Goal: Transaction & Acquisition: Obtain resource

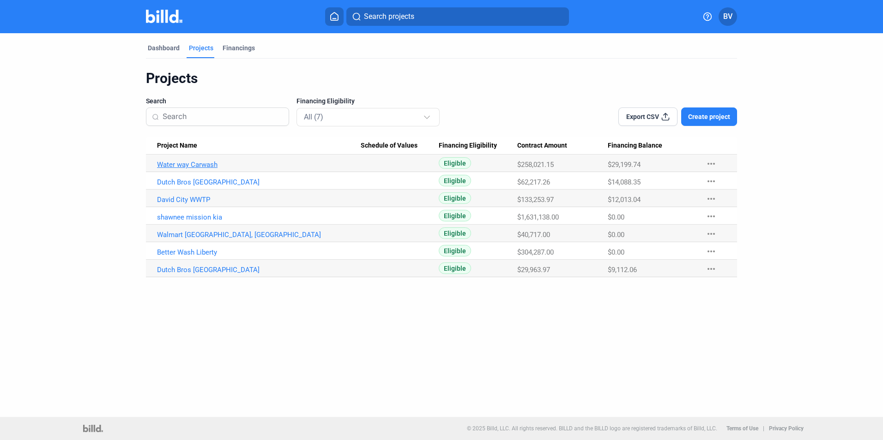
click at [202, 165] on link "Water way Carwash" at bounding box center [259, 165] width 204 height 8
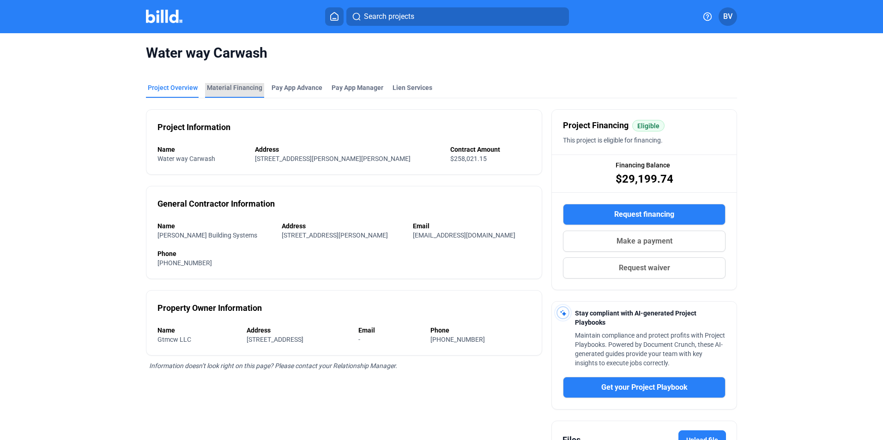
click at [244, 87] on div "Material Financing" at bounding box center [234, 87] width 55 height 9
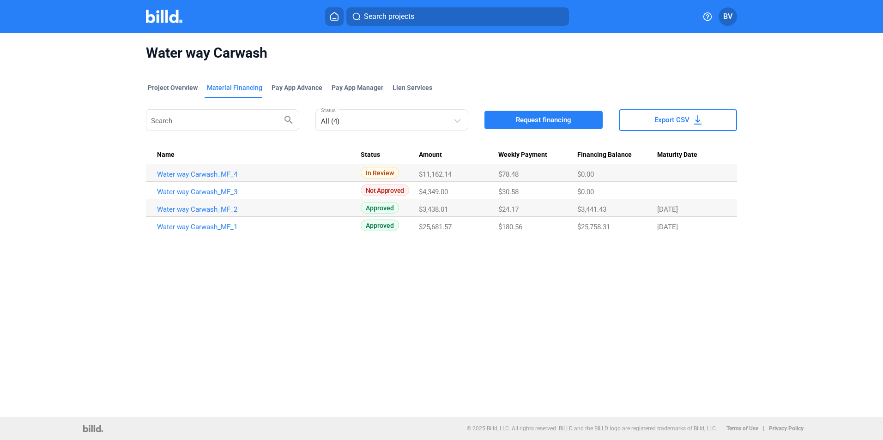
click at [579, 306] on div "Water way Carwash Project Overview Material Financing Pay App Advance Pay App M…" at bounding box center [441, 225] width 883 height 384
click at [523, 119] on span "Request financing" at bounding box center [543, 119] width 55 height 9
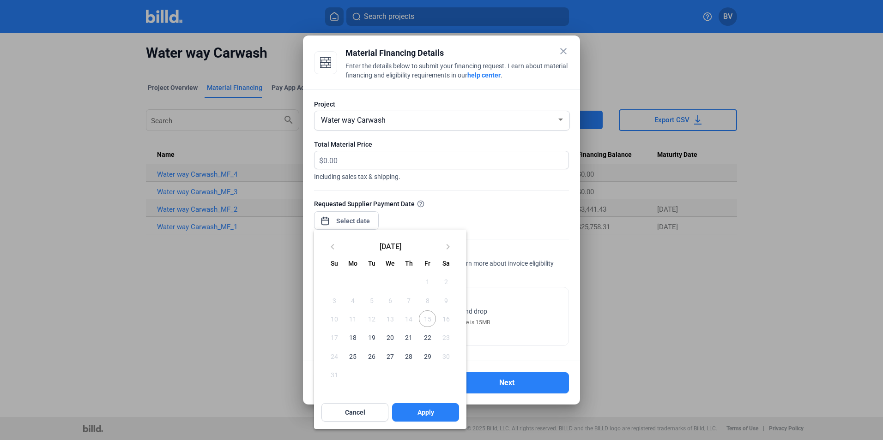
click at [350, 217] on div "close Material Financing Details Enter the details below to submit your financi…" at bounding box center [441, 220] width 883 height 440
click at [427, 320] on span "15" at bounding box center [427, 319] width 17 height 17
click at [351, 336] on span "18" at bounding box center [352, 337] width 17 height 17
click at [421, 416] on span "Apply" at bounding box center [425, 412] width 17 height 9
type input "[DATE]"
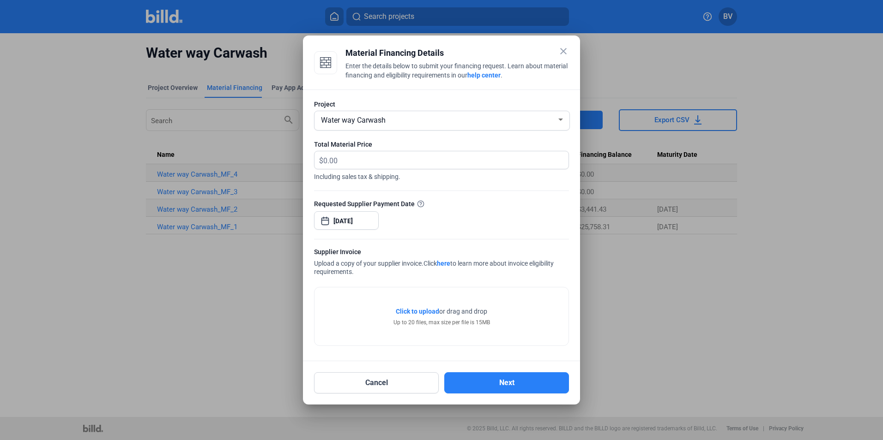
click at [409, 120] on div "Water way Carwash" at bounding box center [437, 119] width 237 height 13
click at [381, 169] on div at bounding box center [441, 220] width 883 height 440
click at [373, 162] on input "text" at bounding box center [445, 160] width 245 height 18
type input "4,705.98"
click at [424, 307] on span "Click to upload Tap to upload" at bounding box center [417, 311] width 43 height 9
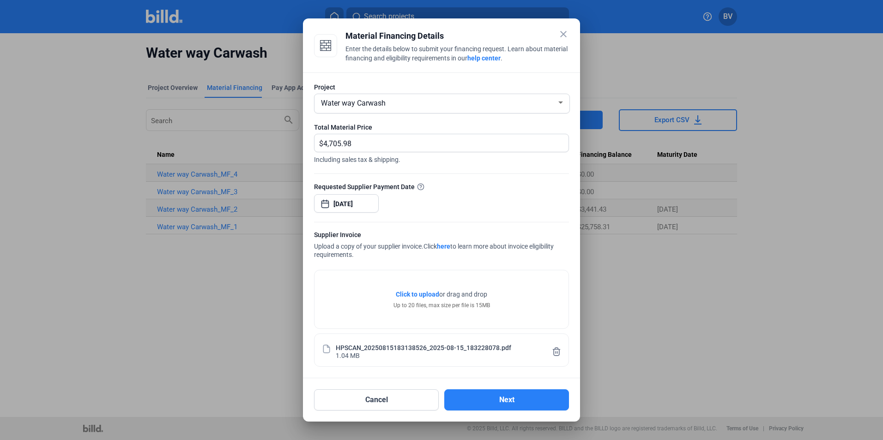
click at [416, 295] on span "Click to upload" at bounding box center [417, 294] width 43 height 7
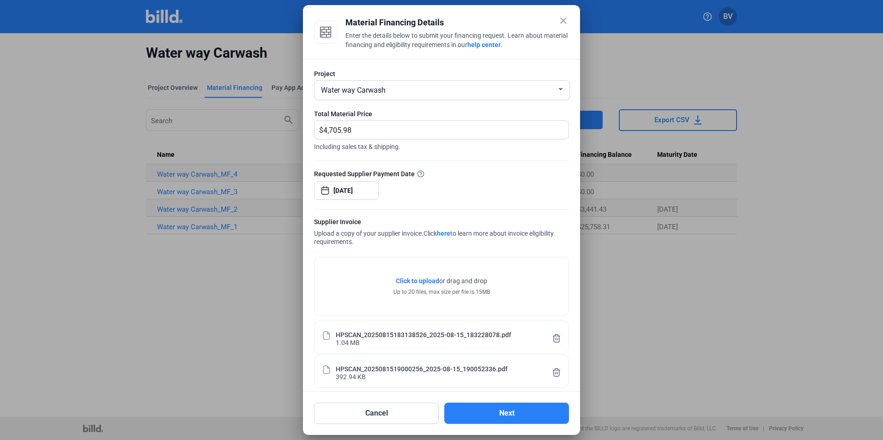
click at [403, 283] on span "Click to upload" at bounding box center [417, 280] width 43 height 7
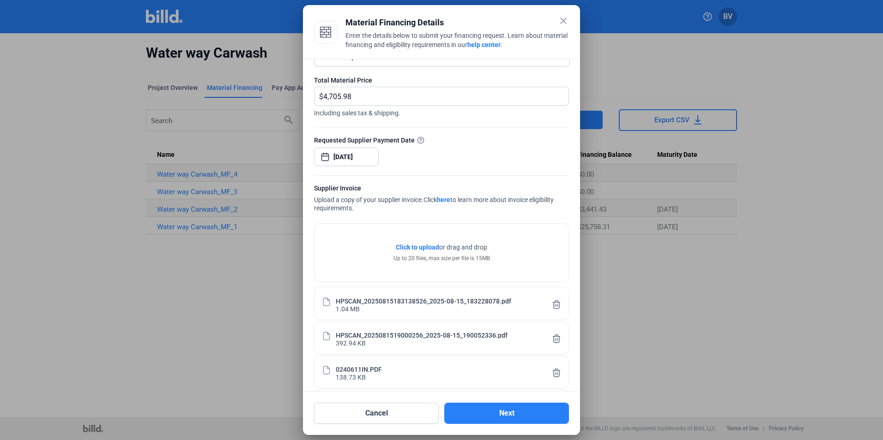
scroll to position [77, 0]
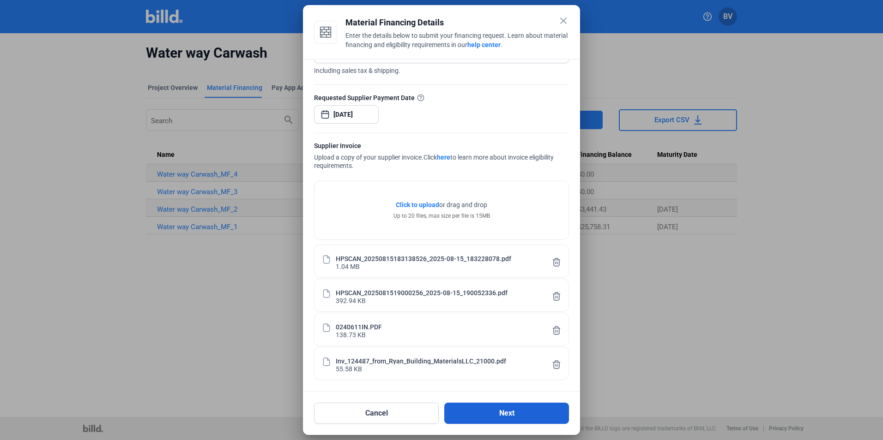
click at [493, 416] on button "Next" at bounding box center [506, 413] width 125 height 21
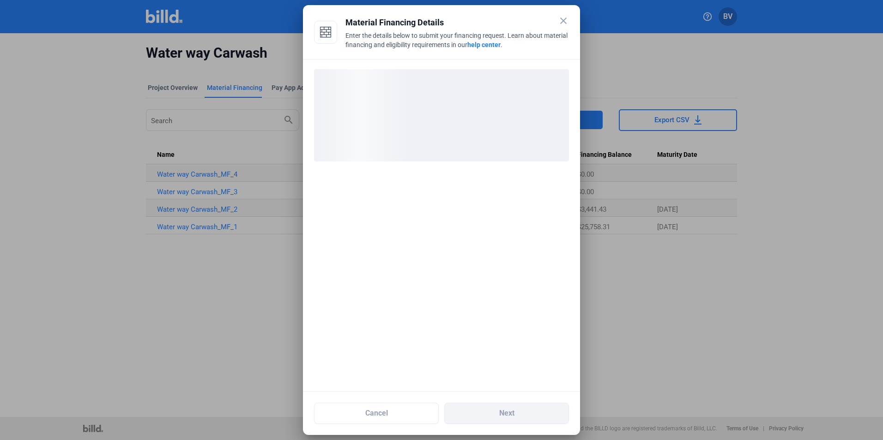
scroll to position [0, 0]
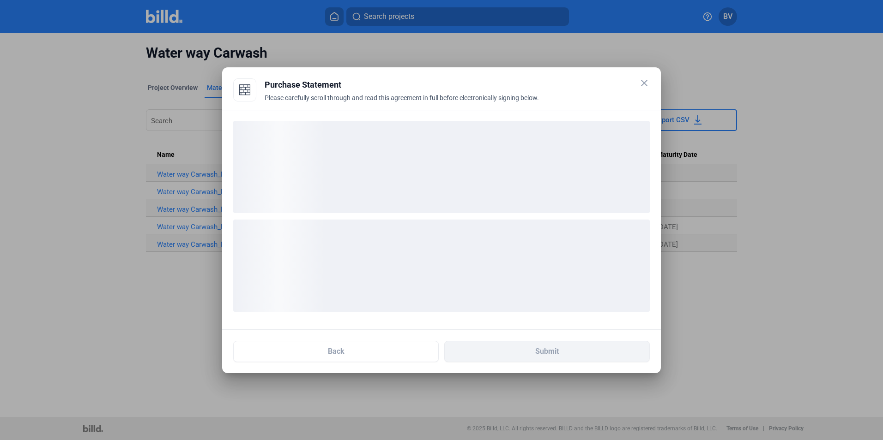
drag, startPoint x: 265, startPoint y: 84, endPoint x: 554, endPoint y: 96, distance: 289.2
click at [554, 96] on div "Purchase Statement Please carefully scroll through and read this agreement in f…" at bounding box center [457, 89] width 385 height 23
drag, startPoint x: 554, startPoint y: 96, endPoint x: 540, endPoint y: 96, distance: 14.8
click at [540, 96] on div "Please carefully scroll through and read this agreement in full before electron…" at bounding box center [457, 103] width 385 height 20
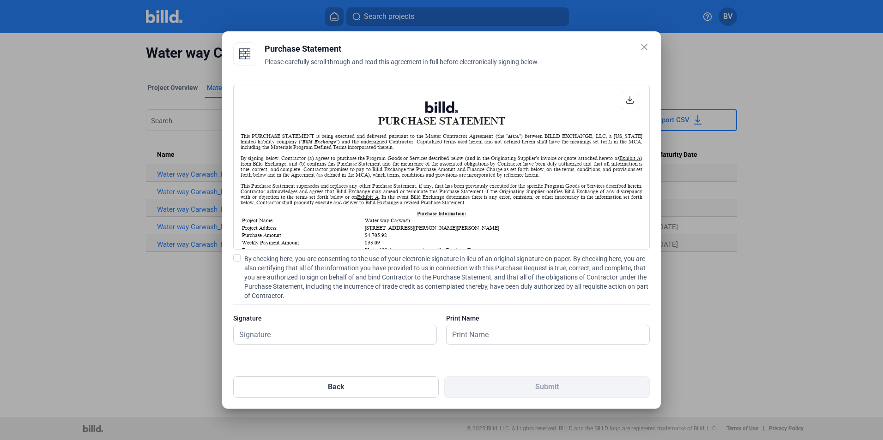
scroll to position [0, 0]
click at [235, 257] on span at bounding box center [236, 257] width 7 height 7
click at [0, 0] on input "By checking here, you are consenting to the use of your electronic signature in…" at bounding box center [0, 0] width 0 height 0
click at [285, 337] on input "text" at bounding box center [335, 334] width 203 height 19
type input "[PERSON_NAME]"
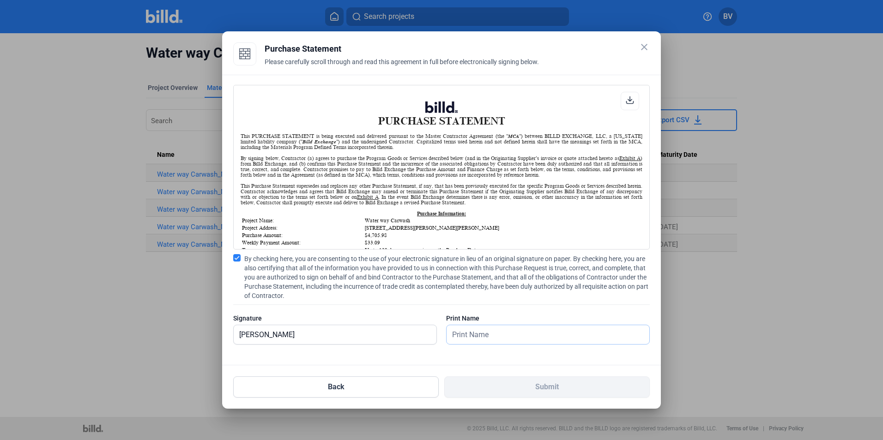
type input "[PERSON_NAME]"
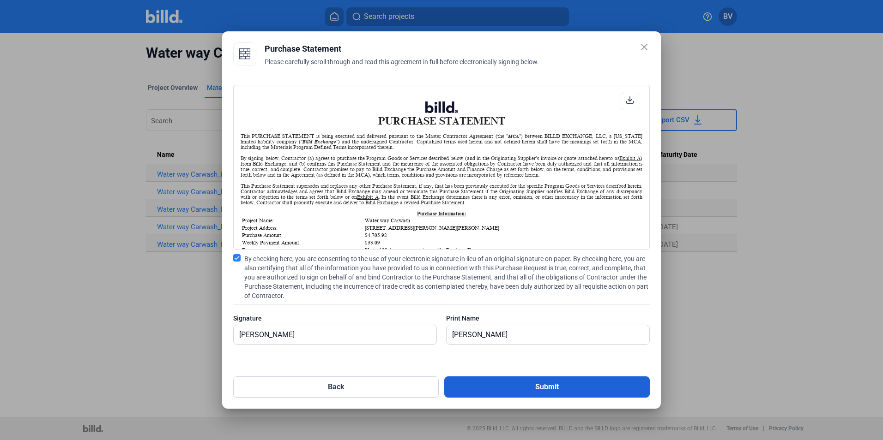
click at [472, 385] on button "Submit" at bounding box center [546, 387] width 205 height 21
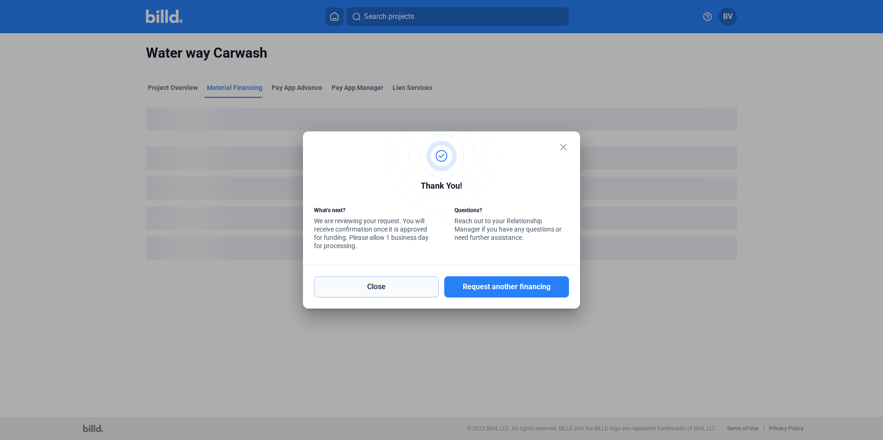
click at [374, 291] on button "Close" at bounding box center [376, 287] width 125 height 21
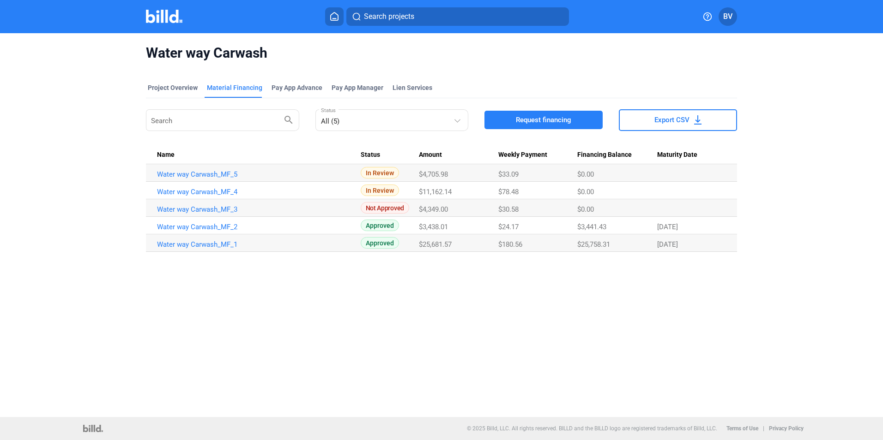
drag, startPoint x: 283, startPoint y: 268, endPoint x: 276, endPoint y: 254, distance: 15.3
click at [282, 269] on div "Water way Carwash Project Overview Material Financing Pay App Advance Pay App M…" at bounding box center [441, 225] width 883 height 384
